Goal: Information Seeking & Learning: Find specific page/section

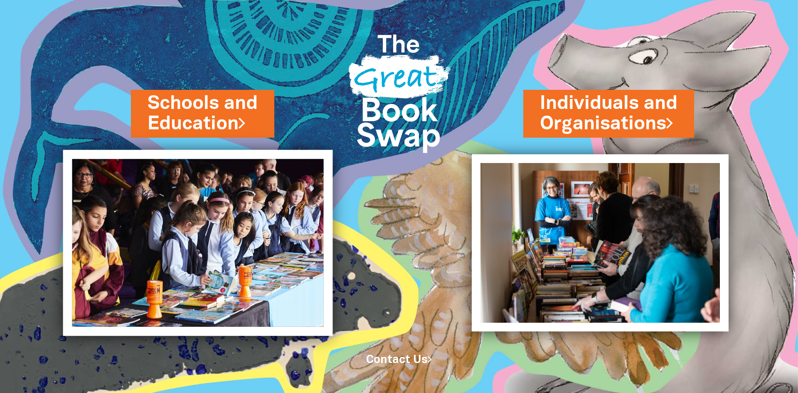
click at [172, 218] on img at bounding box center [198, 243] width 270 height 186
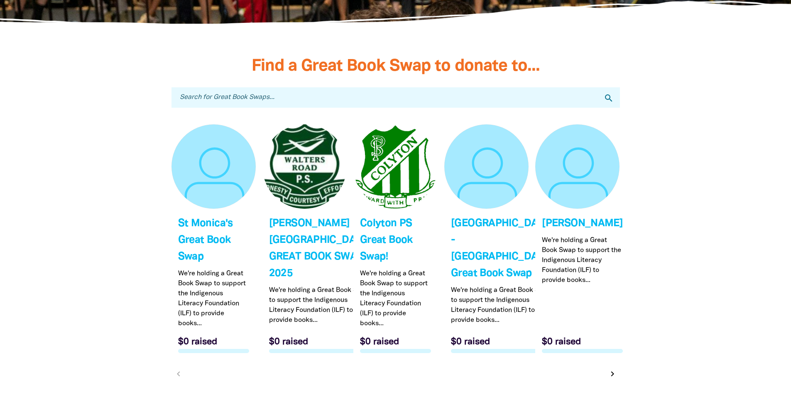
scroll to position [2451, 0]
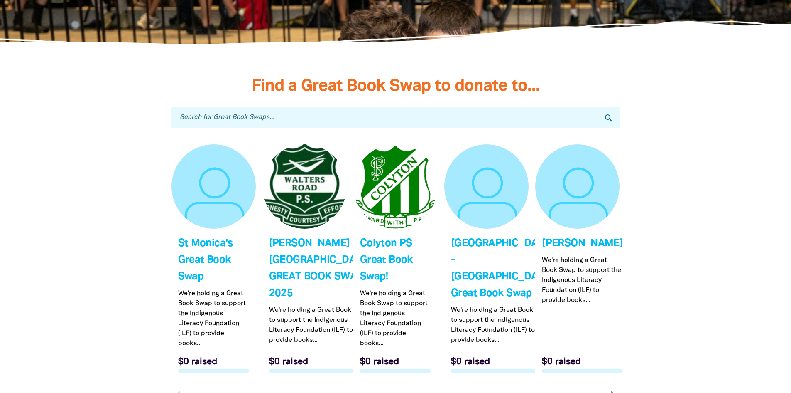
click at [308, 110] on input "Search for Great Book Swaps..." at bounding box center [396, 117] width 449 height 20
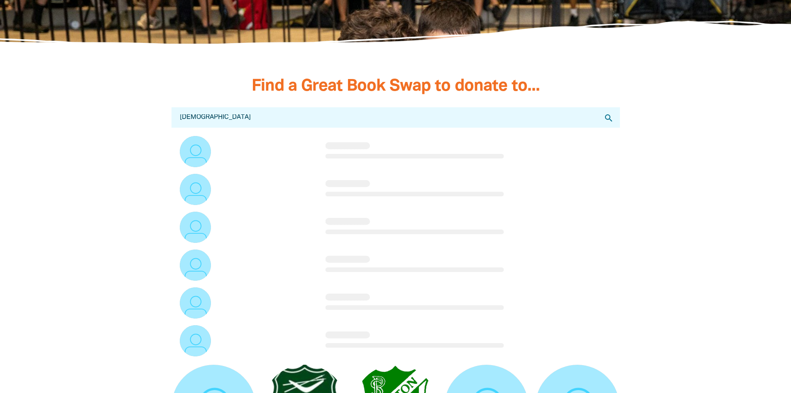
type input "Christian"
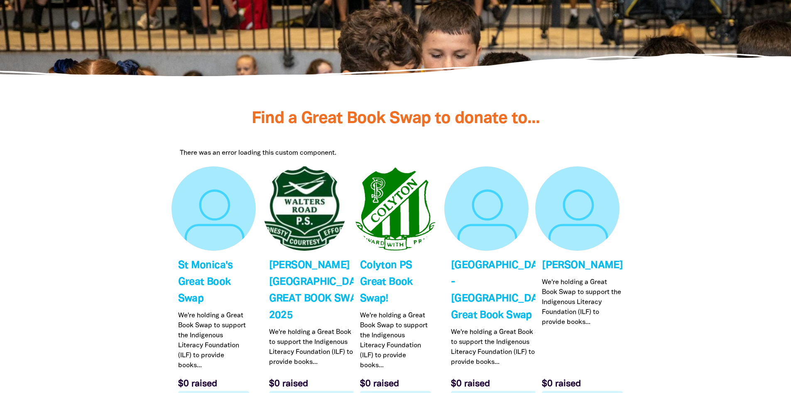
scroll to position [2409, 0]
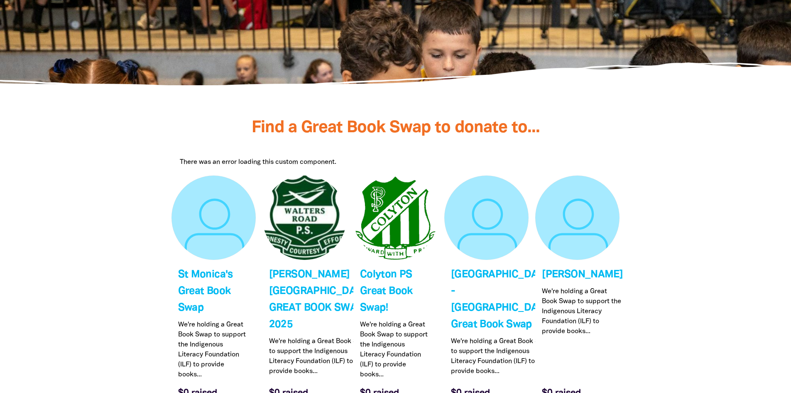
click at [257, 158] on div "There was an error loading this custom component." at bounding box center [396, 162] width 432 height 10
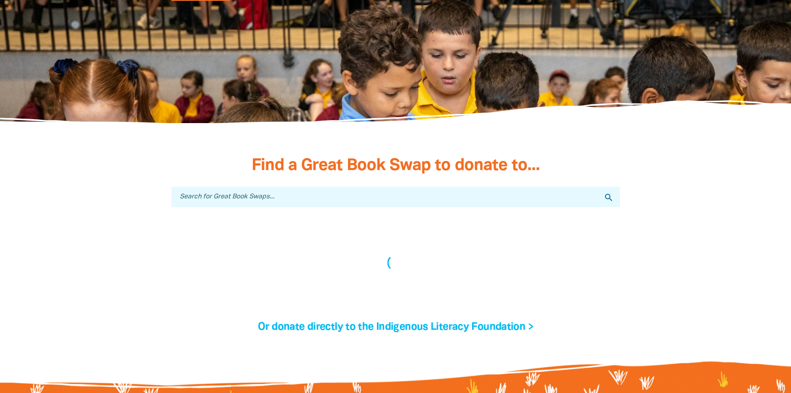
scroll to position [2409, 0]
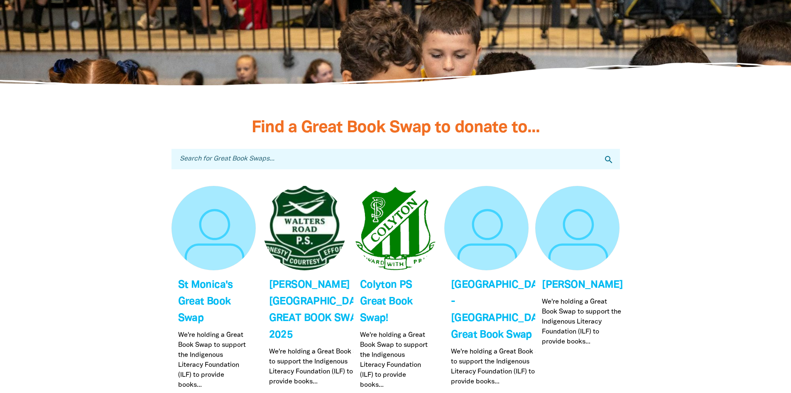
click at [217, 161] on input "Search for Great Book Swaps..." at bounding box center [396, 159] width 449 height 20
type input "[DEMOGRAPHIC_DATA]"
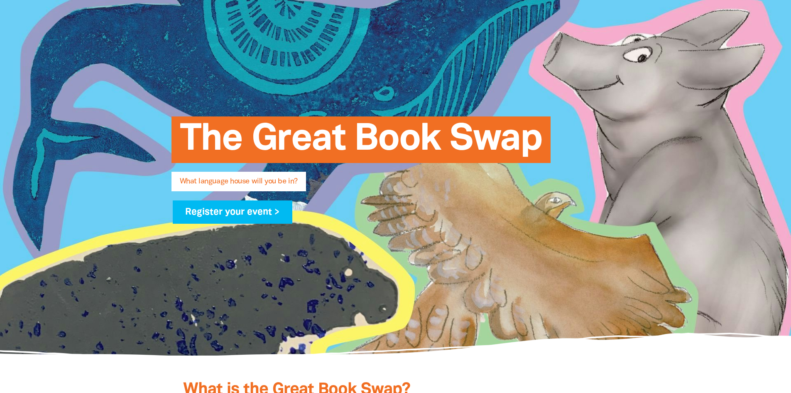
scroll to position [0, 0]
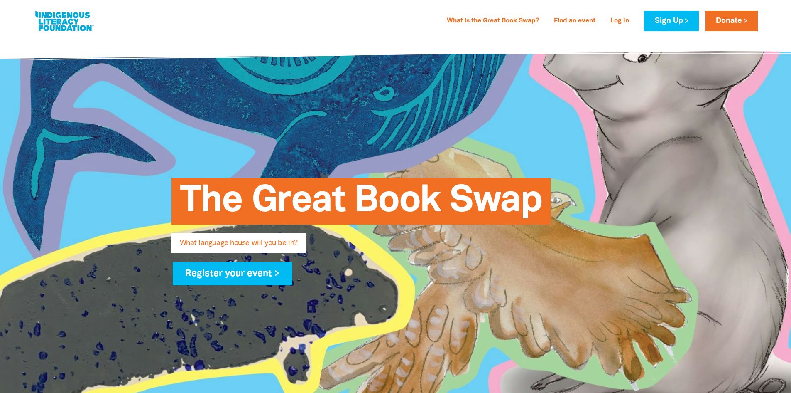
click at [775, 148] on div at bounding box center [395, 226] width 791 height 379
